Goal: Task Accomplishment & Management: Complete application form

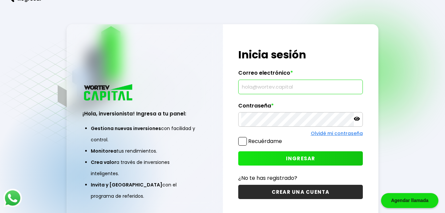
click at [299, 88] on input "text" at bounding box center [300, 87] width 118 height 14
type input "[EMAIL_ADDRESS][DOMAIN_NAME]"
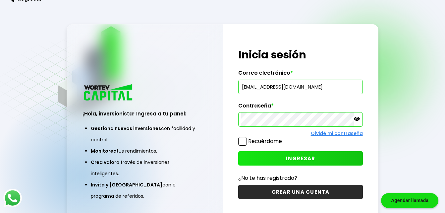
click at [356, 120] on icon at bounding box center [357, 119] width 6 height 4
click at [356, 122] on p at bounding box center [357, 120] width 6 height 8
click at [244, 144] on span at bounding box center [242, 141] width 9 height 9
click at [283, 138] on input "Recuérdame" at bounding box center [283, 138] width 0 height 0
click at [298, 158] on span "INGRESAR" at bounding box center [301, 158] width 30 height 7
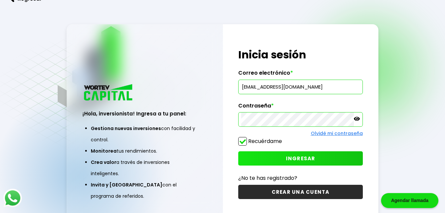
click at [300, 192] on button "CREAR UNA CUENTA" at bounding box center [300, 192] width 124 height 14
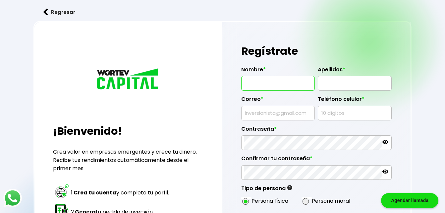
click at [274, 83] on input "text" at bounding box center [278, 83] width 68 height 14
type input "J"
click at [344, 87] on input "text" at bounding box center [355, 83] width 68 height 14
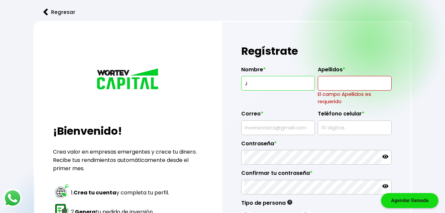
click at [254, 89] on input "J" at bounding box center [278, 83] width 68 height 14
click at [249, 83] on input "J" at bounding box center [278, 83] width 68 height 14
type input "JUVENTINA"
click at [351, 82] on input "text" at bounding box center [355, 83] width 68 height 14
type input "[PERSON_NAME]"
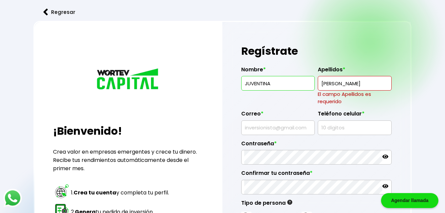
type input "[EMAIL_ADDRESS][DOMAIN_NAME]"
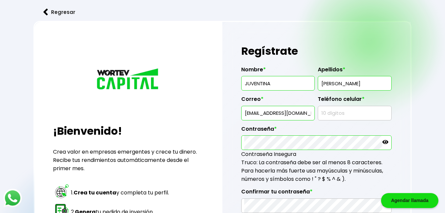
click at [387, 147] on div at bounding box center [316, 142] width 150 height 15
click at [387, 142] on icon at bounding box center [386, 142] width 6 height 6
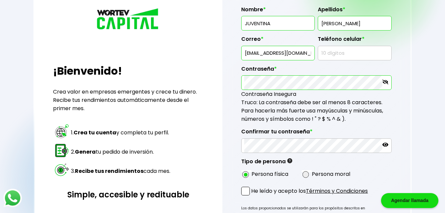
scroll to position [66, 0]
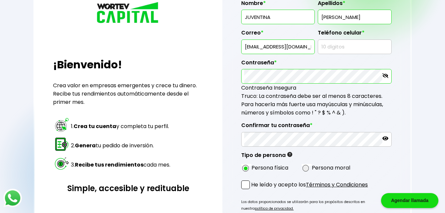
click at [245, 188] on span at bounding box center [245, 184] width 9 height 9
click at [253, 190] on input "He leído y acepto los Términos y Condiciones" at bounding box center [253, 190] width 0 height 0
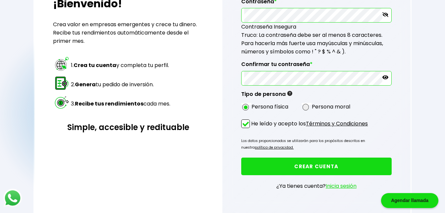
scroll to position [133, 0]
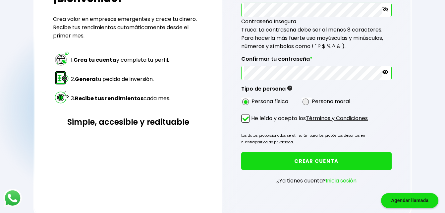
click at [323, 161] on button "CREAR CUENTA" at bounding box center [316, 161] width 150 height 18
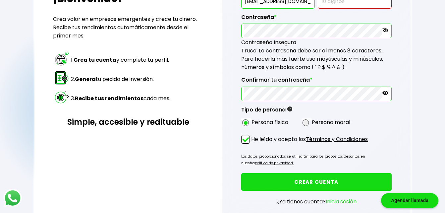
click at [345, 204] on link "Inicia sesión" at bounding box center [341, 202] width 31 height 8
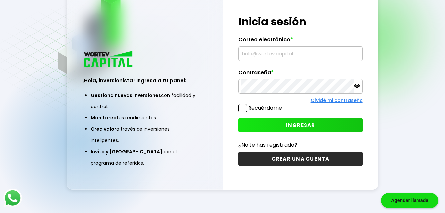
scroll to position [33, 0]
type input "[EMAIL_ADDRESS][DOMAIN_NAME]"
click at [243, 108] on span at bounding box center [242, 108] width 9 height 9
click at [283, 105] on input "Recuérdame" at bounding box center [283, 105] width 0 height 0
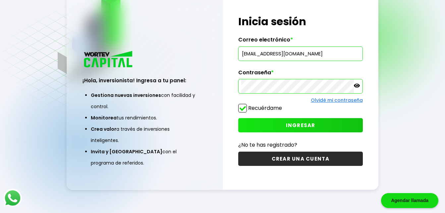
click at [357, 85] on icon at bounding box center [357, 86] width 6 height 4
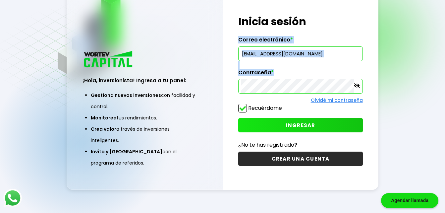
drag, startPoint x: 398, startPoint y: 92, endPoint x: 363, endPoint y: 64, distance: 44.8
click at [363, 64] on div "Regresar ¡Hola, inversionista! Ingresa a tu panel: Gestiona nuevas inversiones …" at bounding box center [222, 90] width 445 height 246
click at [355, 85] on icon at bounding box center [357, 86] width 6 height 6
